Goal: Entertainment & Leisure: Consume media (video, audio)

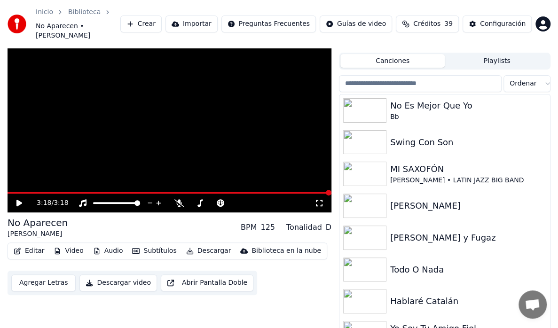
scroll to position [47, 0]
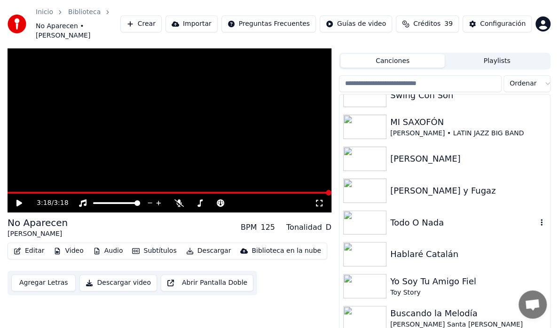
drag, startPoint x: 396, startPoint y: 219, endPoint x: 440, endPoint y: 221, distance: 44.7
click at [396, 219] on div "Todo O Nada" at bounding box center [463, 222] width 147 height 13
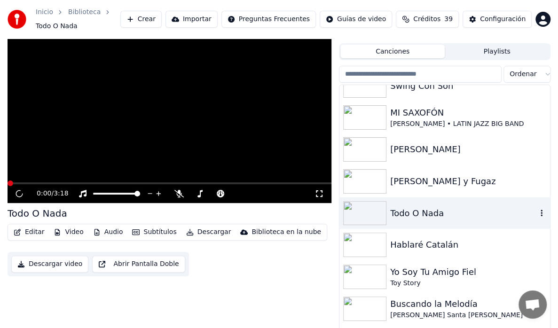
click at [440, 221] on div "Todo O Nada" at bounding box center [444, 213] width 211 height 32
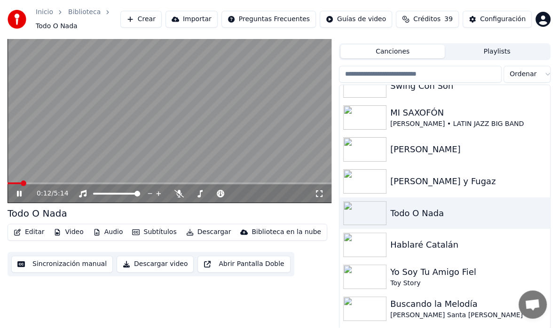
click at [21, 192] on icon at bounding box center [19, 194] width 5 height 6
click at [19, 195] on icon at bounding box center [26, 194] width 22 height 8
click at [18, 194] on icon at bounding box center [19, 194] width 5 height 6
click at [197, 196] on icon at bounding box center [199, 194] width 9 height 8
click at [11, 180] on video at bounding box center [170, 112] width 324 height 182
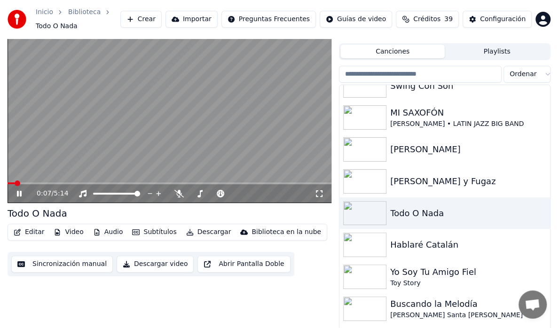
click at [15, 183] on span at bounding box center [11, 183] width 7 height 2
click at [8, 183] on span at bounding box center [11, 183] width 6 height 6
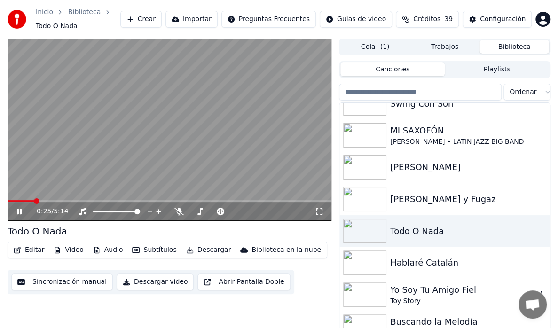
click at [404, 289] on div "Yo Soy Tu Amigo Fiel" at bounding box center [463, 289] width 147 height 13
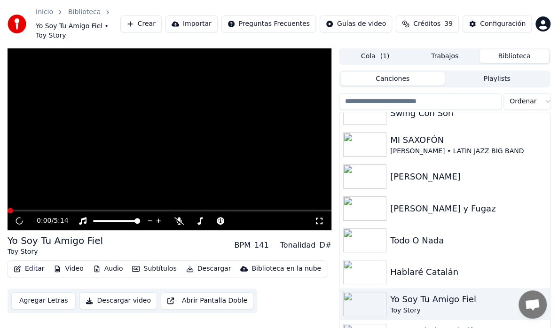
click at [404, 293] on div "Yo Soy Tu Amigo Fiel" at bounding box center [463, 299] width 147 height 13
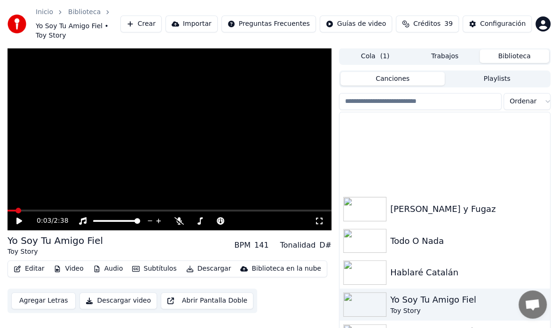
scroll to position [261, 0]
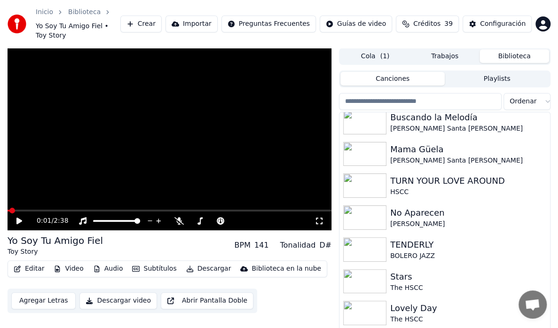
click at [9, 210] on span at bounding box center [9, 211] width 2 height 2
drag, startPoint x: 39, startPoint y: 212, endPoint x: 28, endPoint y: 210, distance: 11.5
click at [32, 216] on div "0:01 / 2:38" at bounding box center [169, 220] width 316 height 9
click at [16, 217] on icon at bounding box center [26, 221] width 22 height 8
click at [8, 208] on span at bounding box center [11, 211] width 6 height 6
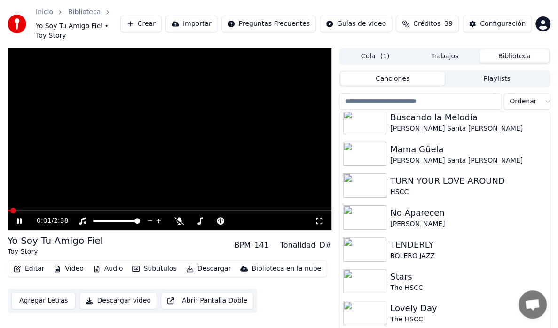
click at [17, 217] on icon at bounding box center [26, 221] width 22 height 8
click at [18, 218] on icon at bounding box center [19, 221] width 6 height 7
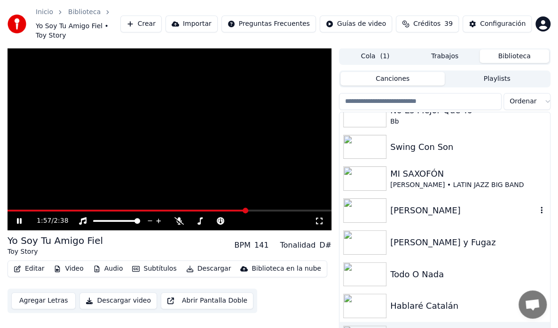
scroll to position [0, 0]
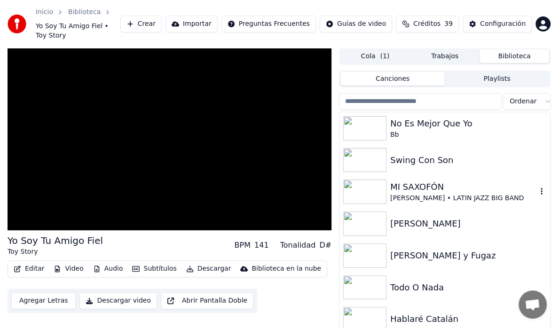
click at [424, 180] on div "MI SAXOFÓN" at bounding box center [463, 186] width 147 height 13
click at [424, 178] on div "MI SAXOFÓN [PERSON_NAME] • LATIN JAZZ BIG BAND" at bounding box center [444, 192] width 211 height 32
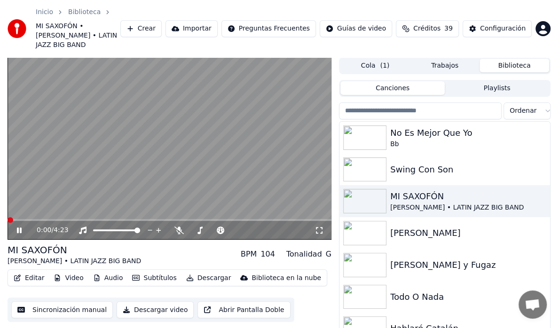
click at [317, 226] on icon at bounding box center [318, 230] width 9 height 8
click at [372, 221] on img at bounding box center [364, 233] width 43 height 24
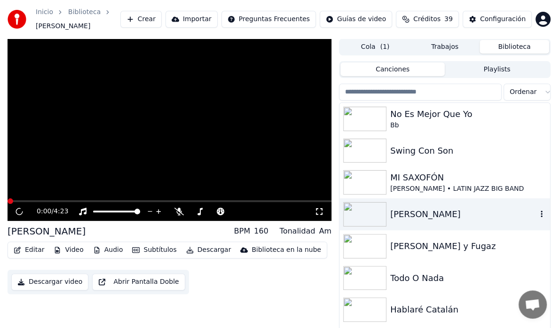
click at [372, 219] on img at bounding box center [364, 214] width 43 height 24
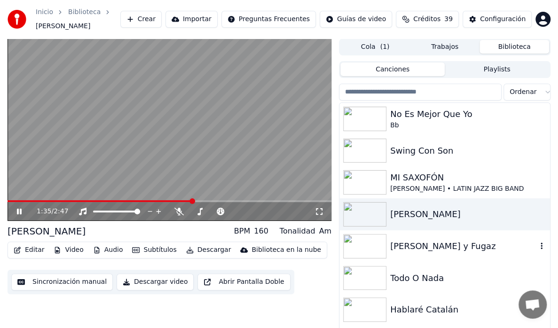
click at [394, 246] on div "[PERSON_NAME] y Fugaz" at bounding box center [463, 246] width 147 height 13
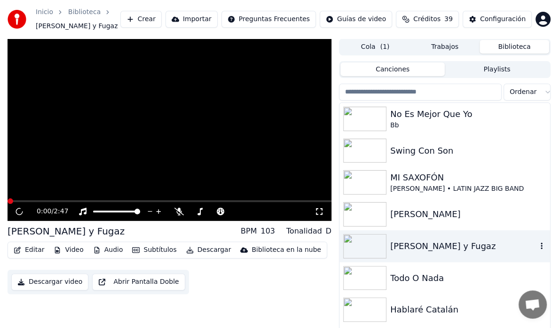
click at [394, 246] on div "[PERSON_NAME] y Fugaz" at bounding box center [463, 246] width 147 height 13
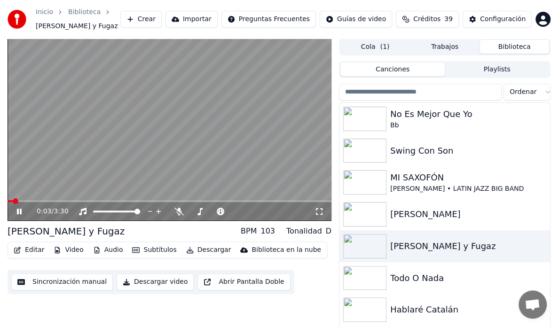
click at [17, 211] on icon at bounding box center [26, 212] width 22 height 8
click at [17, 213] on icon at bounding box center [19, 211] width 6 height 7
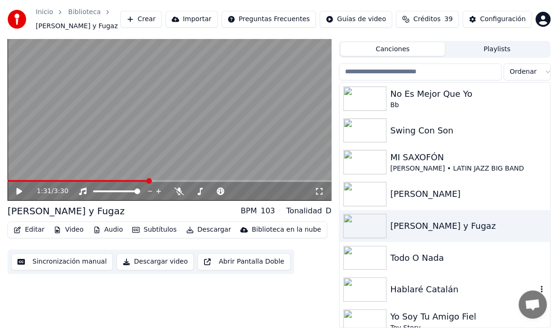
click at [373, 288] on img at bounding box center [364, 289] width 43 height 24
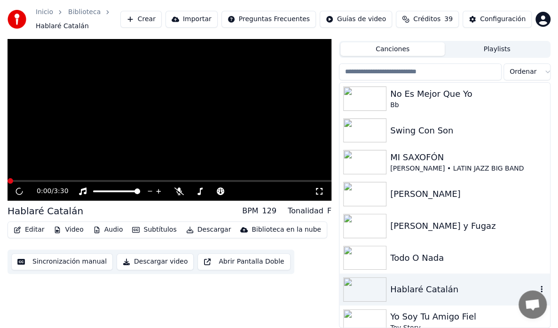
click at [373, 288] on img at bounding box center [364, 289] width 43 height 24
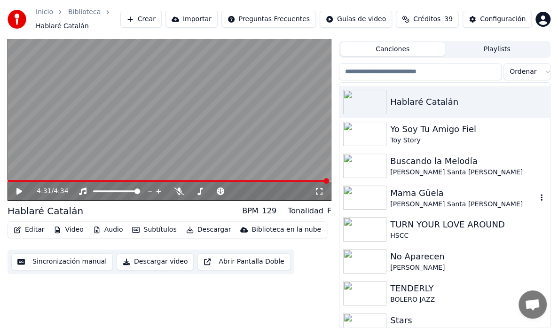
scroll to position [235, 0]
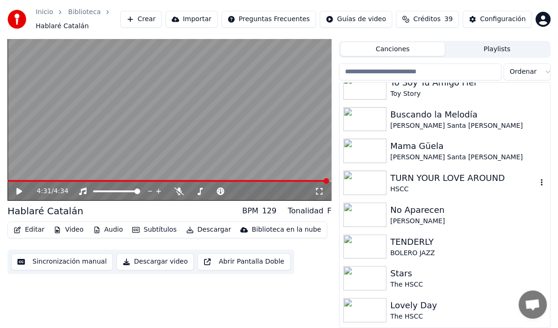
click at [402, 178] on div "TURN YOUR LOVE AROUND" at bounding box center [463, 178] width 147 height 13
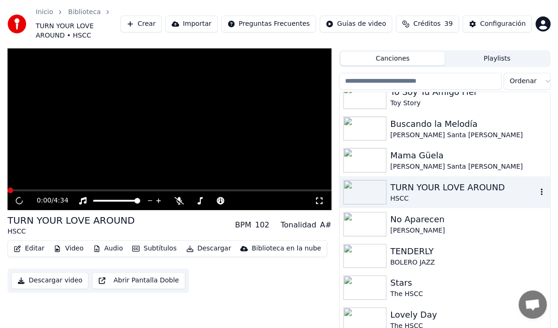
click at [402, 181] on div "TURN YOUR LOVE AROUND" at bounding box center [463, 187] width 147 height 13
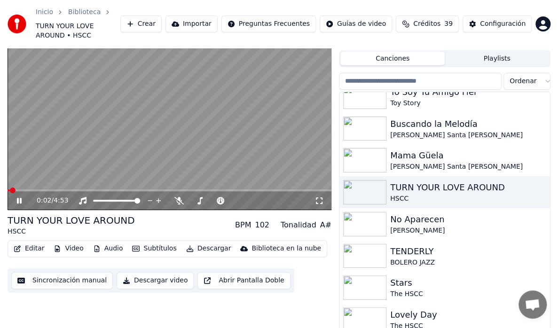
drag, startPoint x: 320, startPoint y: 191, endPoint x: 356, endPoint y: 203, distance: 38.5
click at [320, 197] on icon at bounding box center [318, 201] width 9 height 8
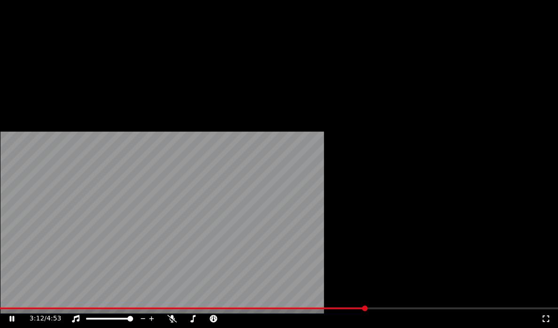
scroll to position [611, 0]
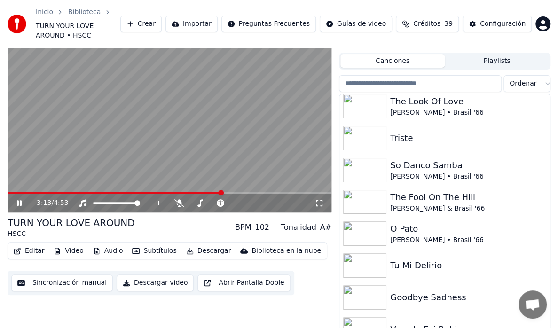
click at [21, 200] on icon at bounding box center [19, 203] width 5 height 6
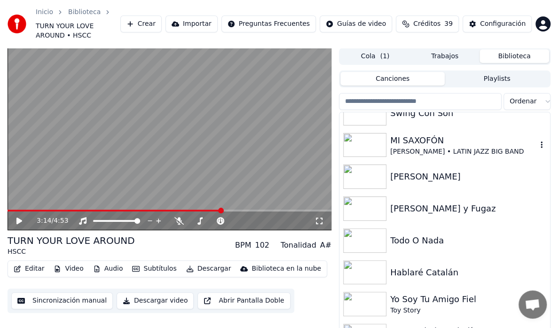
scroll to position [0, 0]
